Goal: Navigation & Orientation: Find specific page/section

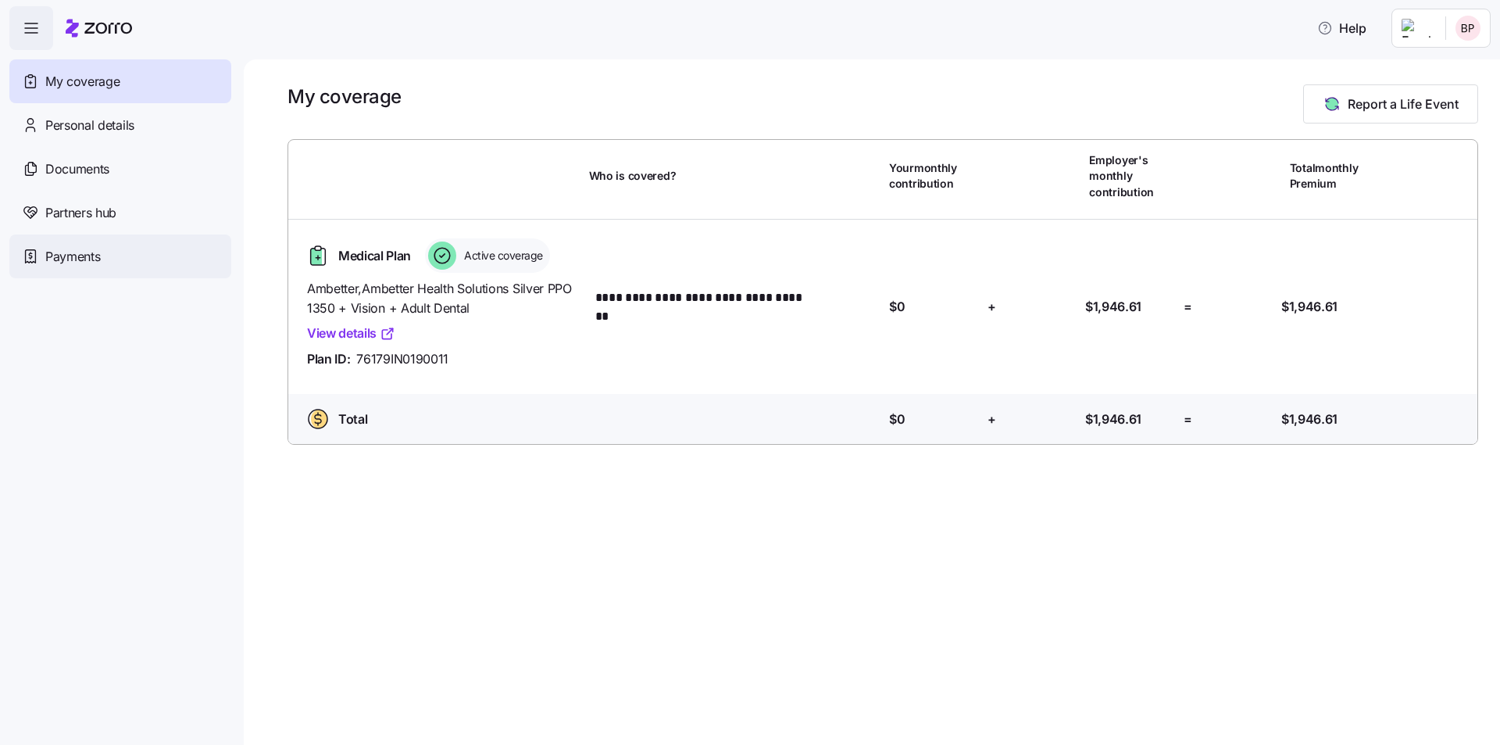
click at [68, 260] on span "Payments" at bounding box center [72, 257] width 55 height 20
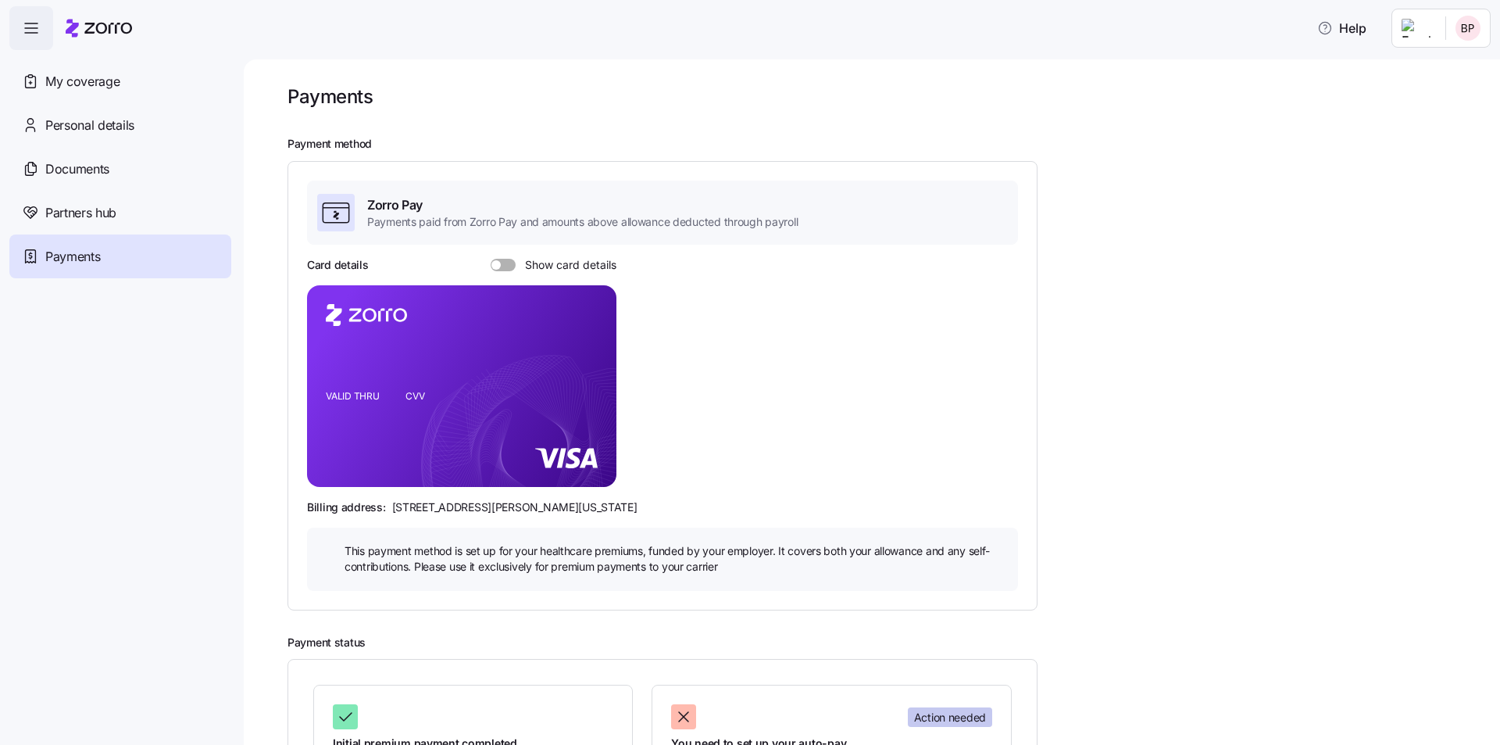
scroll to position [175, 0]
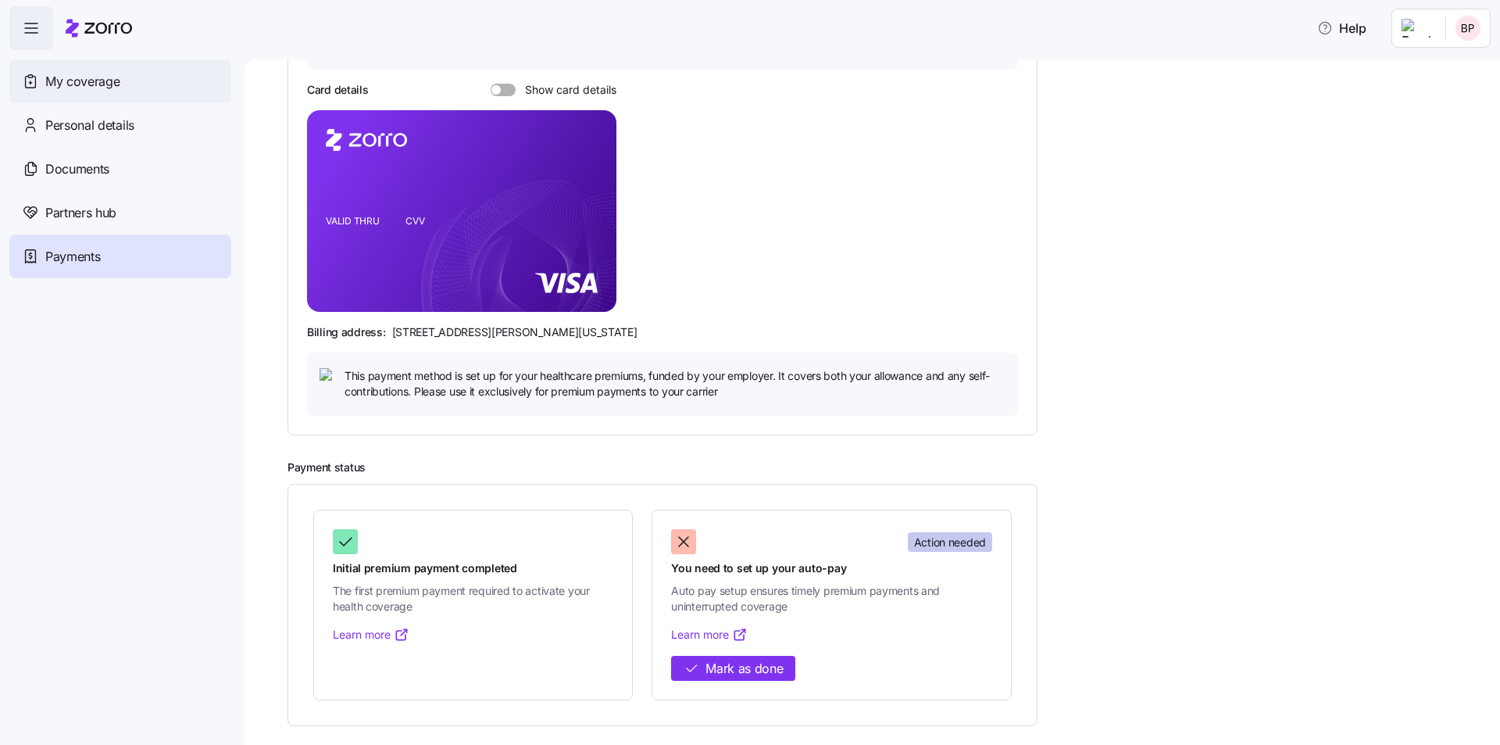
click at [91, 84] on span "My coverage" at bounding box center [82, 82] width 74 height 20
